Goal: Register for event/course

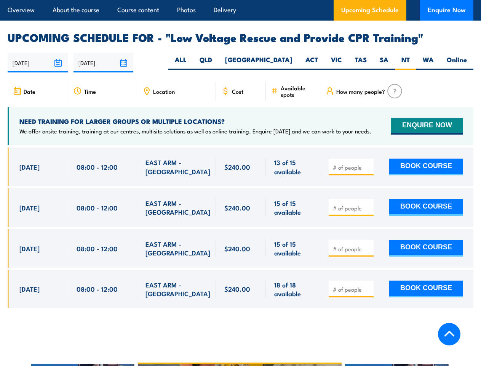
click at [241, 0] on article "Overview About the course Course content Photos Delivery Upcoming Schedule Enqu…" at bounding box center [241, 10] width 466 height 21
click at [38, 53] on input "[DATE]" at bounding box center [38, 62] width 60 height 19
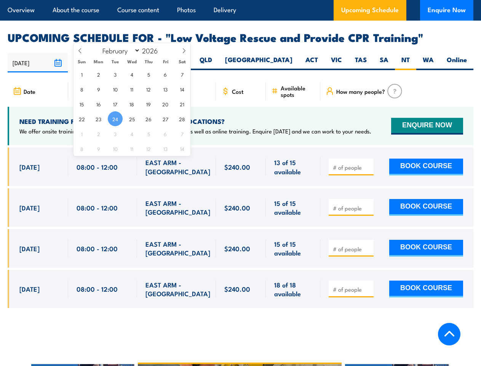
click at [104, 53] on input "[DATE]" at bounding box center [104, 62] width 60 height 19
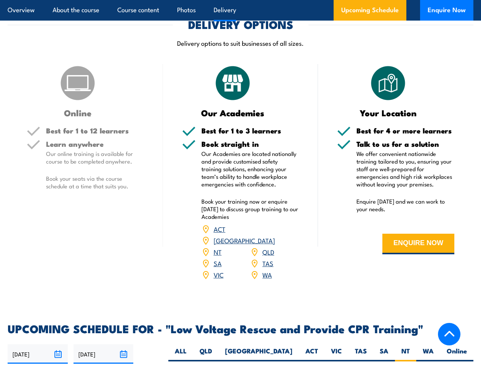
scroll to position [1029, 0]
click at [241, 0] on article "Overview About the course Course content Photos Delivery Upcoming Schedule Enqu…" at bounding box center [241, 10] width 466 height 21
click at [38, 344] on input "[DATE]" at bounding box center [38, 353] width 60 height 19
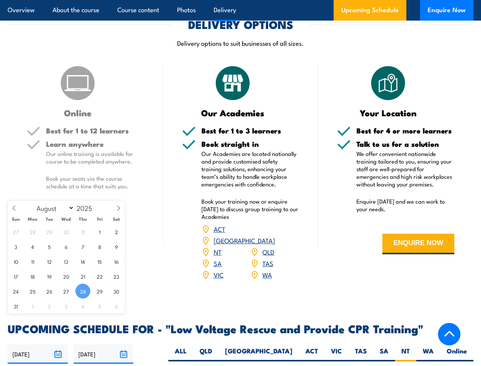
click at [104, 344] on input "[DATE]" at bounding box center [104, 353] width 60 height 19
